Goal: Information Seeking & Learning: Learn about a topic

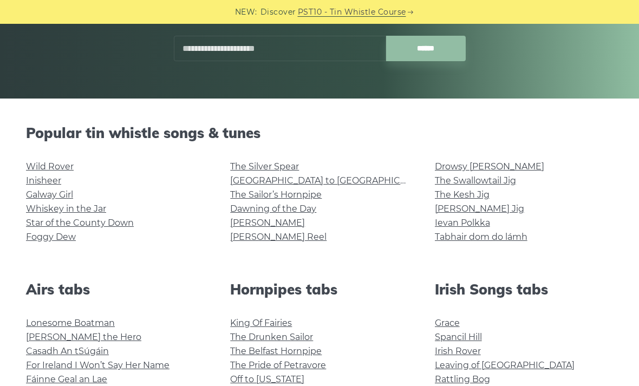
scroll to position [202, 0]
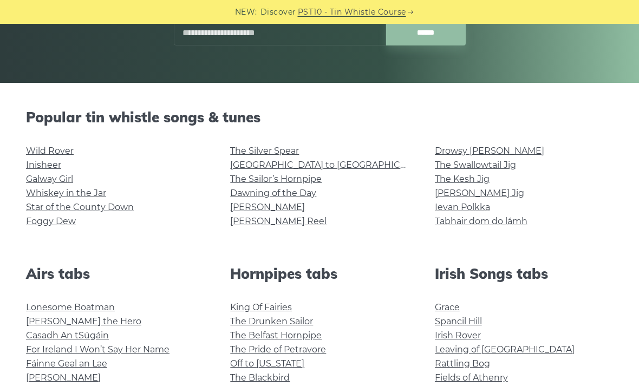
click at [319, 167] on link "[GEOGRAPHIC_DATA] to [GEOGRAPHIC_DATA]" at bounding box center [330, 165] width 200 height 10
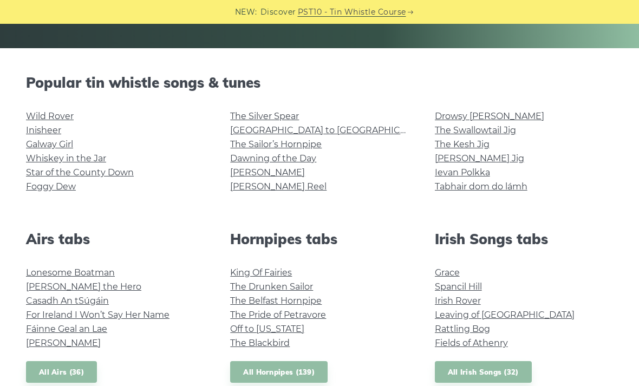
click at [243, 290] on link "The Drunken Sailor" at bounding box center [271, 287] width 83 height 10
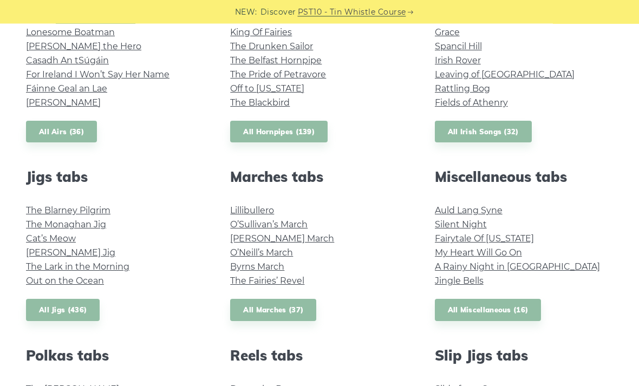
scroll to position [477, 0]
click at [523, 317] on link "All Miscellaneous (16)" at bounding box center [488, 310] width 107 height 22
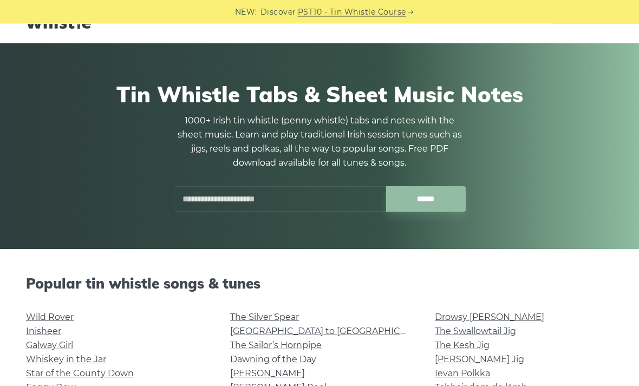
scroll to position [0, 0]
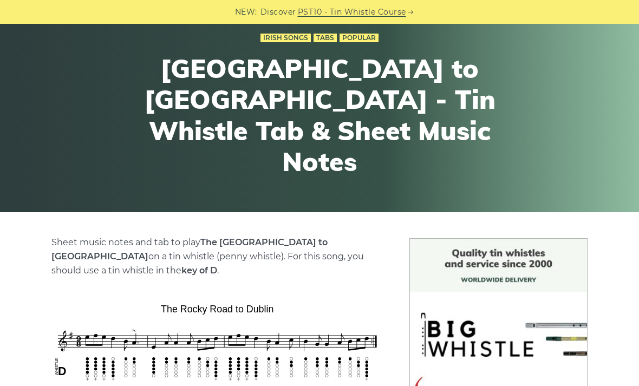
scroll to position [263, 0]
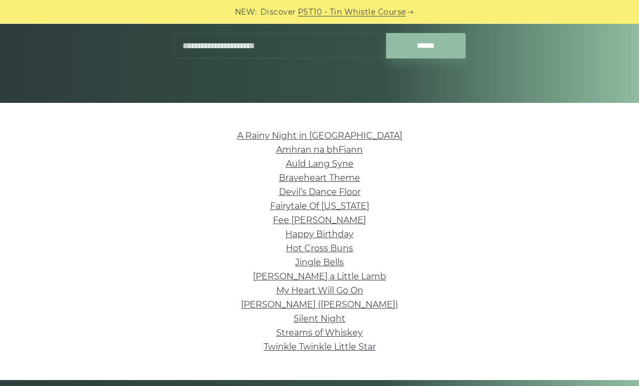
scroll to position [179, 0]
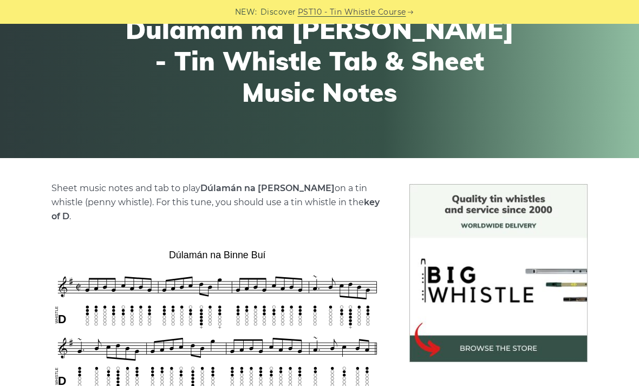
scroll to position [129, 0]
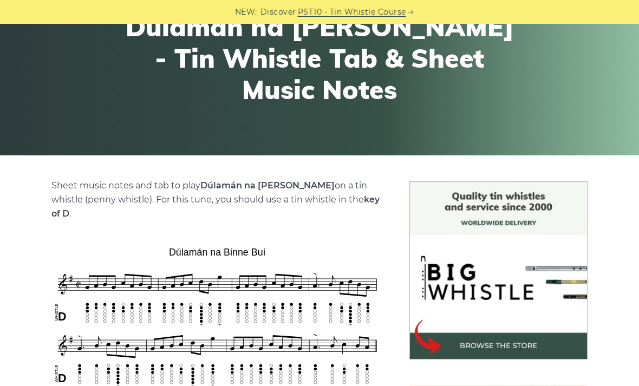
click at [212, 190] on strong "Dúlamán na [PERSON_NAME]" at bounding box center [268, 185] width 134 height 10
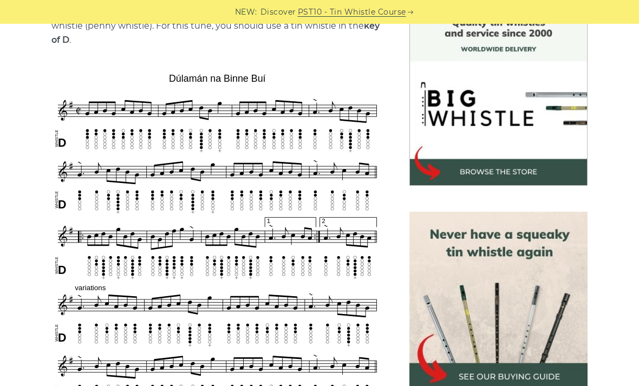
scroll to position [305, 0]
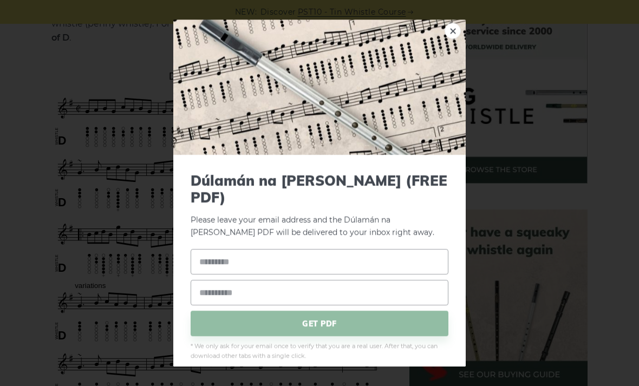
click at [100, 42] on div "× Dúlamán na [PERSON_NAME] (FREE PDF) Please leave your email address and the D…" at bounding box center [319, 193] width 639 height 386
click at [130, 61] on div "× Dúlamán na [PERSON_NAME] (FREE PDF) Please leave your email address and the D…" at bounding box center [319, 193] width 639 height 386
click at [464, 57] on img at bounding box center [319, 87] width 293 height 135
click at [452, 39] on link "×" at bounding box center [453, 31] width 16 height 16
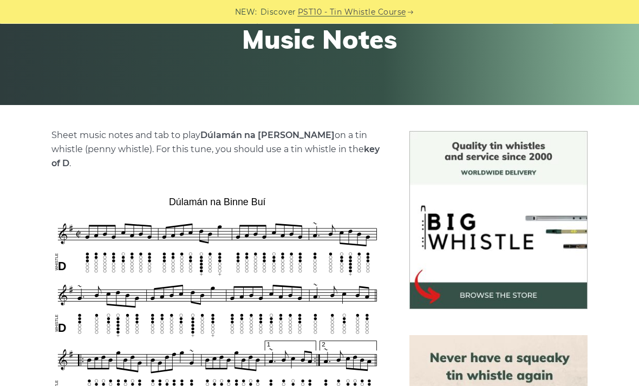
scroll to position [181, 0]
